Goal: Information Seeking & Learning: Learn about a topic

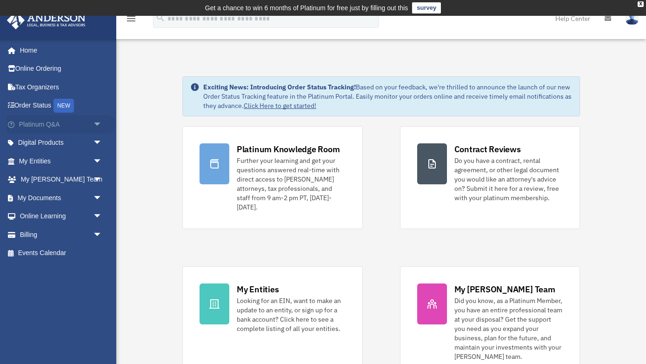
click at [52, 126] on link "Platinum Q&A arrow_drop_down" at bounding box center [62, 124] width 110 height 19
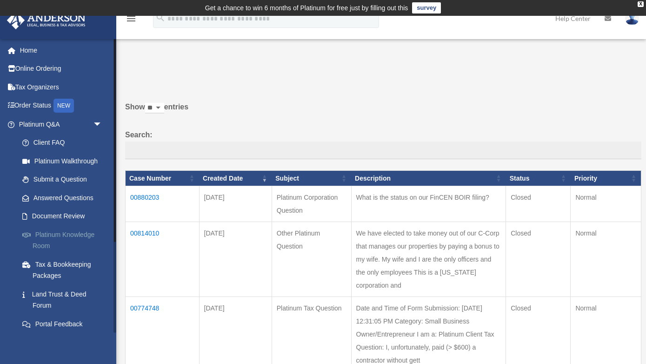
click at [46, 236] on link "Platinum Knowledge Room" at bounding box center [64, 240] width 103 height 30
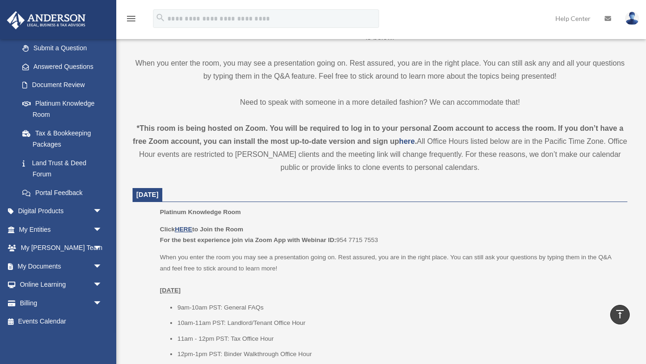
scroll to position [259, 0]
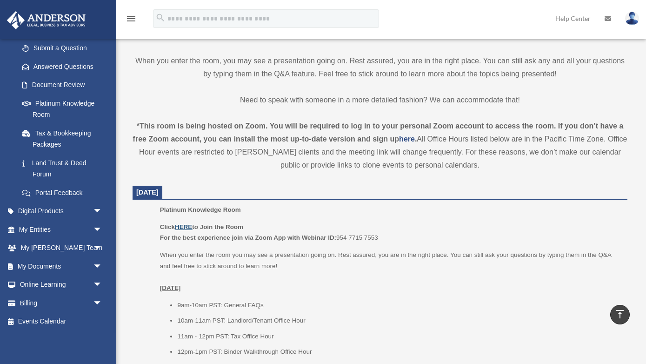
click at [185, 226] on u "HERE" at bounding box center [183, 226] width 17 height 7
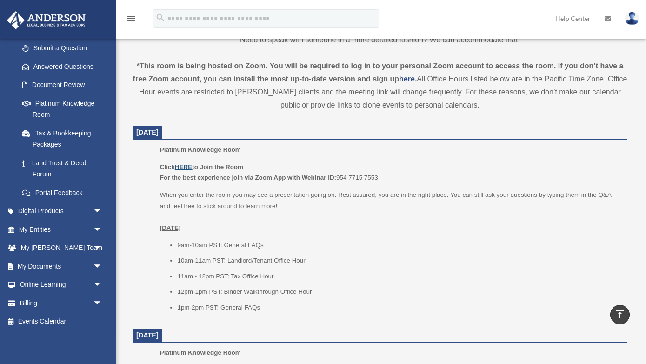
scroll to position [322, 0]
